Goal: Task Accomplishment & Management: Manage account settings

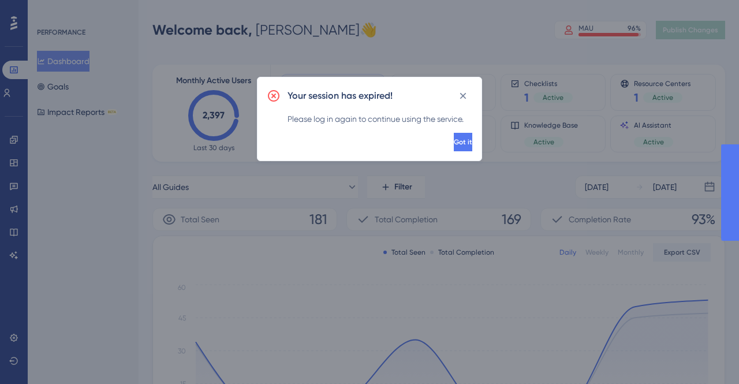
click at [454, 139] on span "Got it" at bounding box center [463, 141] width 18 height 9
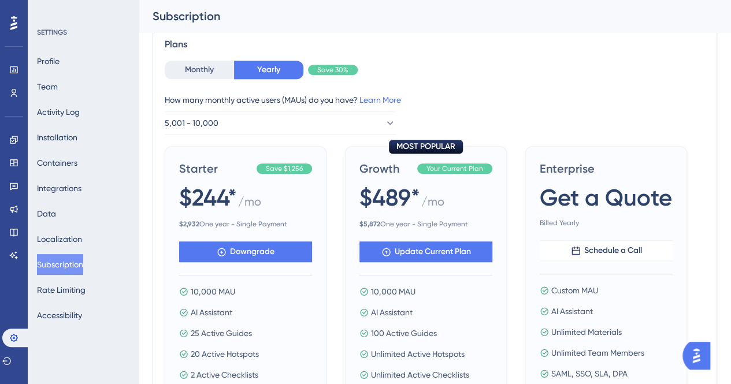
scroll to position [345, 0]
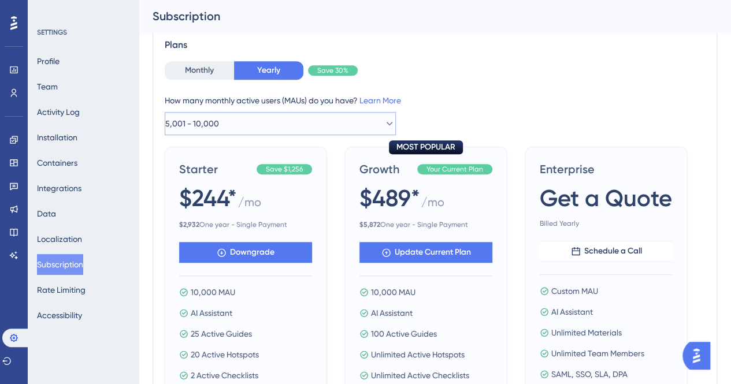
click at [354, 131] on button "5,001 - 10,000" at bounding box center [280, 123] width 231 height 23
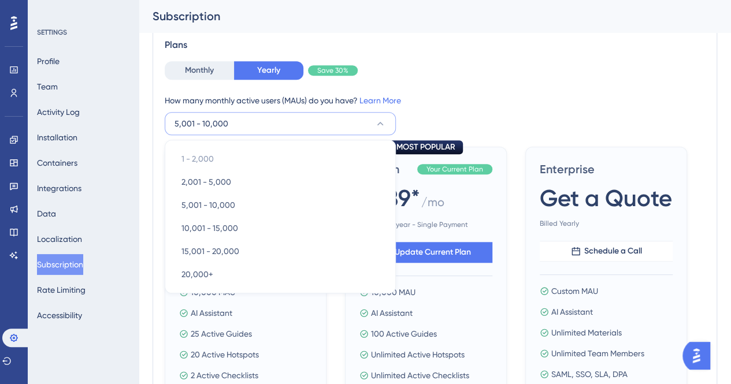
scroll to position [367, 0]
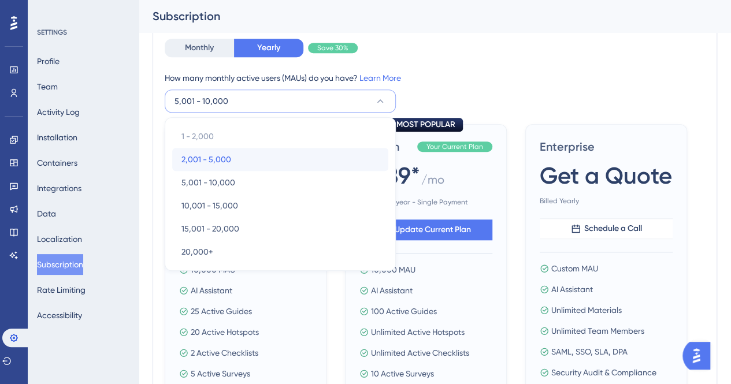
click at [297, 163] on div "2,001 - 5,000 2,001 - 5,000" at bounding box center [280, 159] width 198 height 23
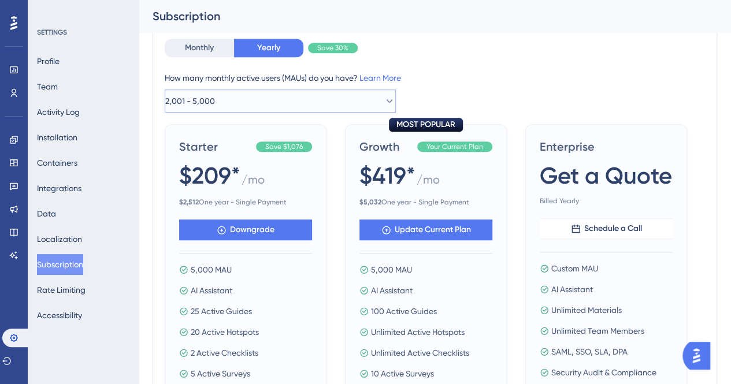
click at [362, 99] on button "2,001 - 5,000" at bounding box center [280, 101] width 231 height 23
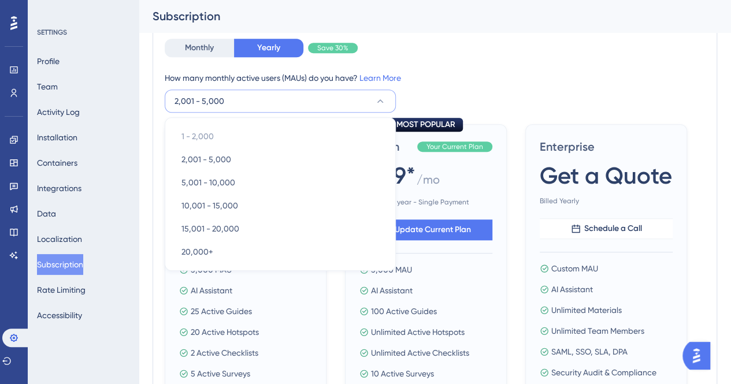
scroll to position [369, 0]
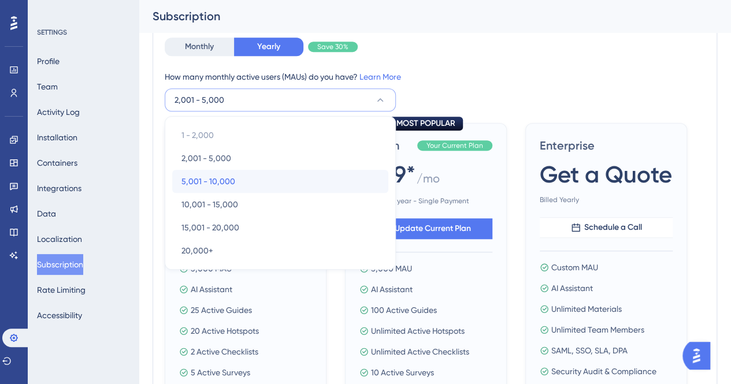
click at [335, 181] on div "5,001 - 10,000 5,001 - 10,000" at bounding box center [280, 181] width 198 height 23
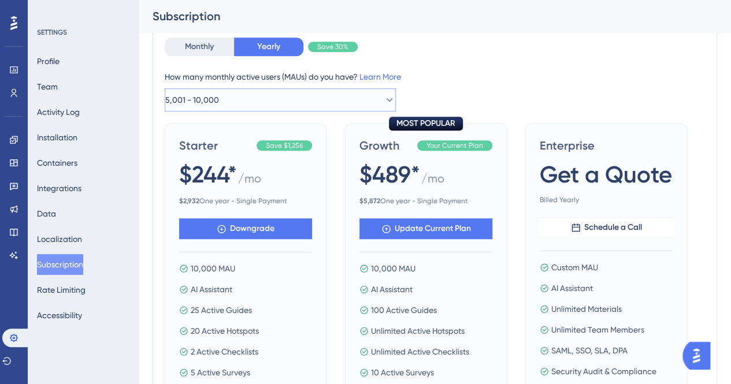
click at [335, 96] on button "5,001 - 10,000" at bounding box center [280, 99] width 231 height 23
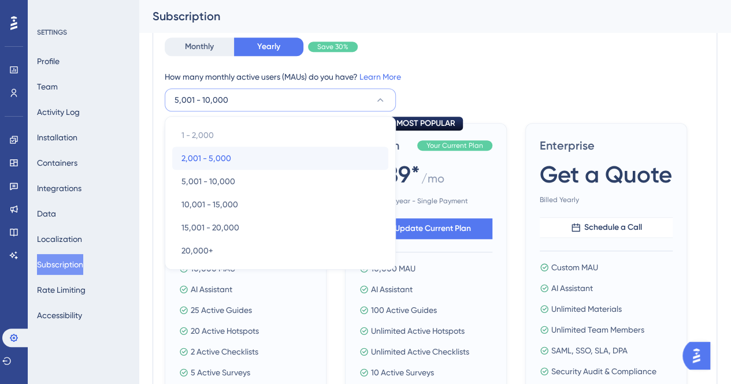
click at [307, 154] on div "2,001 - 5,000 2,001 - 5,000" at bounding box center [280, 158] width 198 height 23
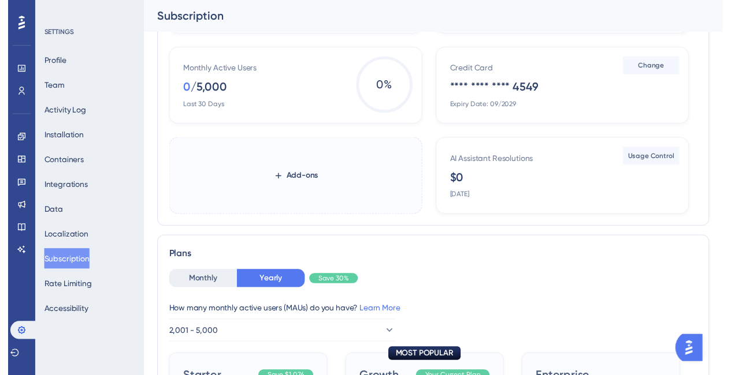
scroll to position [0, 0]
